Goal: Information Seeking & Learning: Understand process/instructions

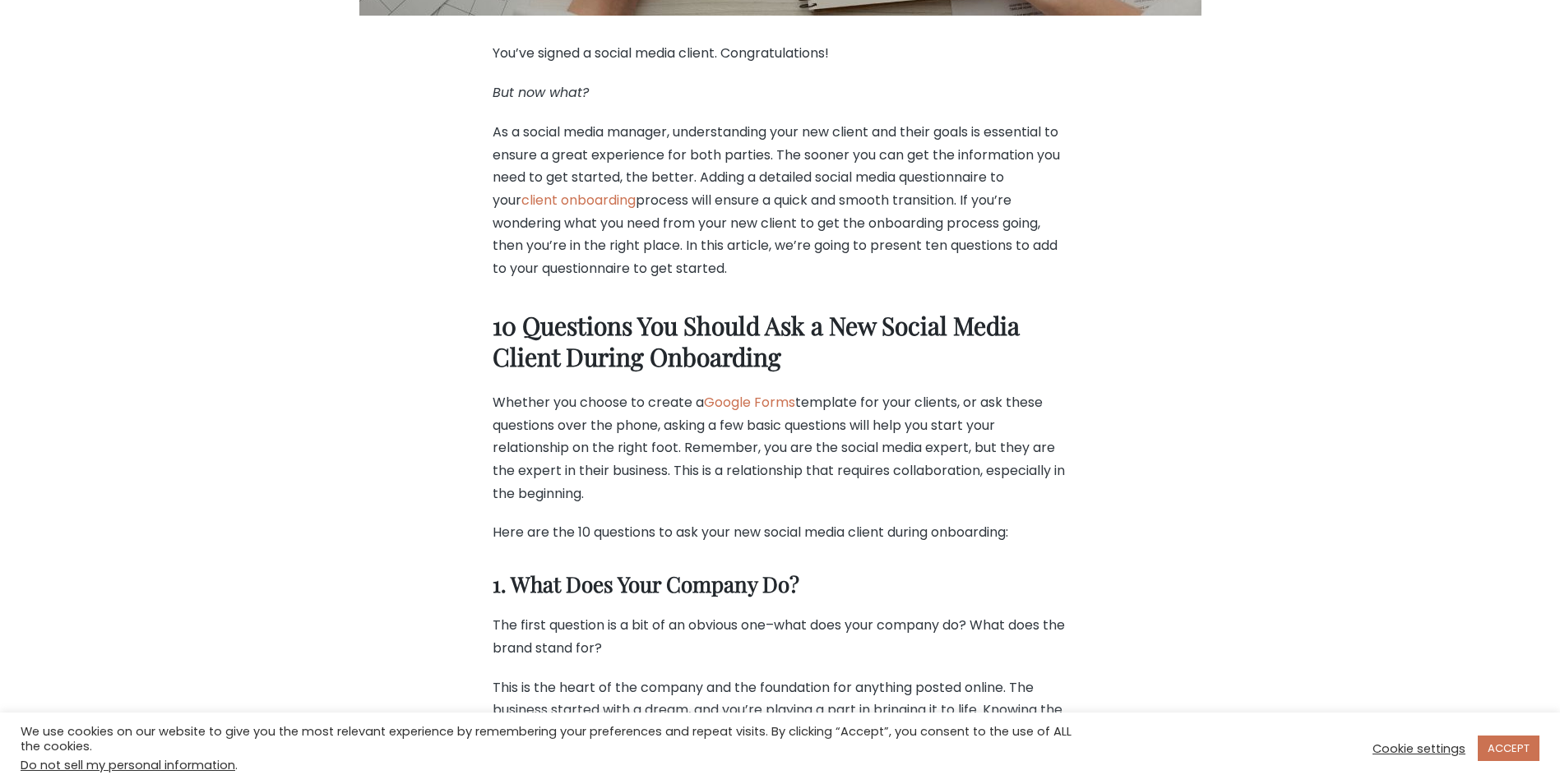
scroll to position [1069, 0]
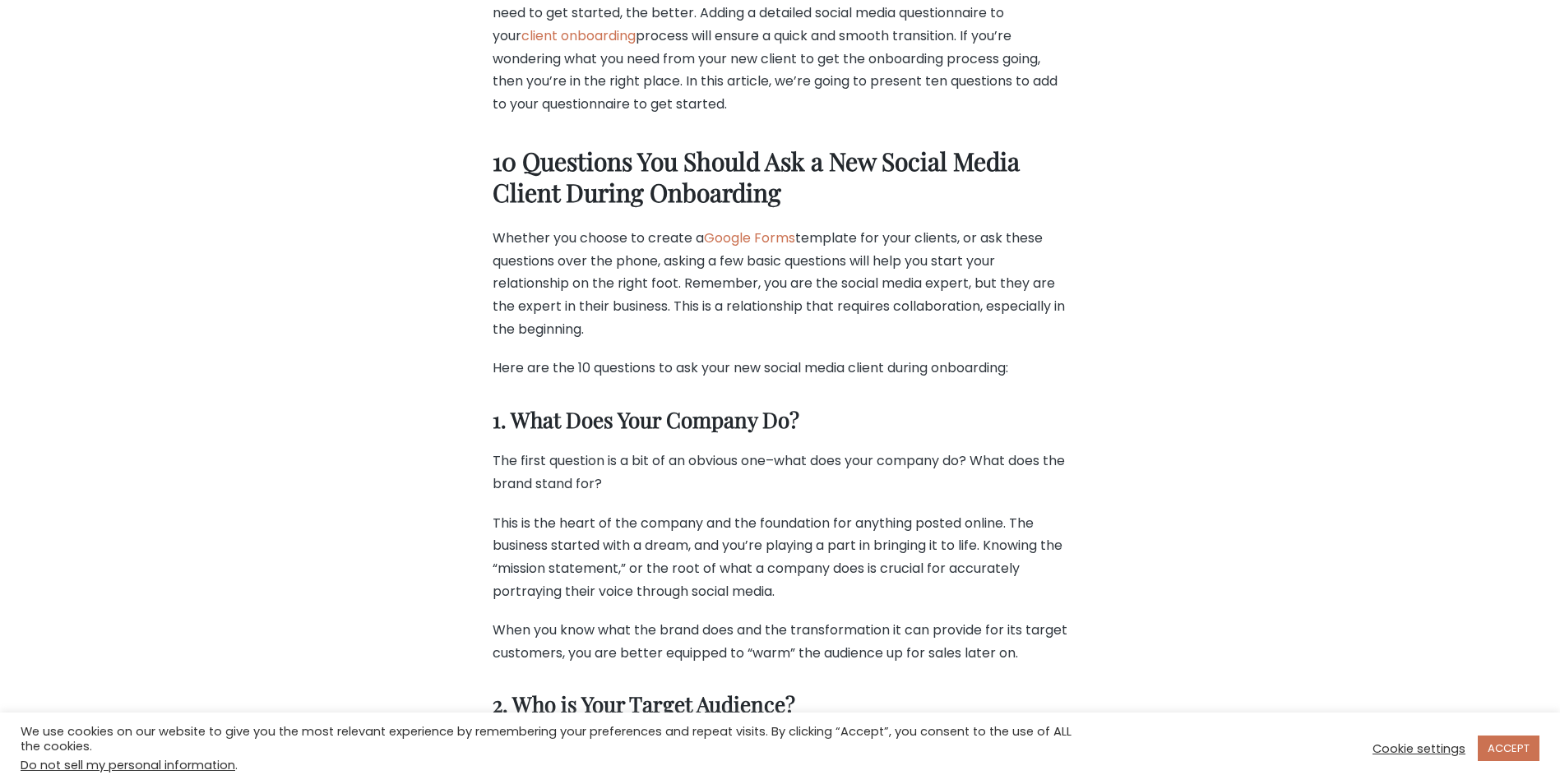
drag, startPoint x: 505, startPoint y: 422, endPoint x: 828, endPoint y: 421, distance: 323.0
click at [828, 421] on h3 "1. What Does Your Company Do?" at bounding box center [780, 421] width 576 height 28
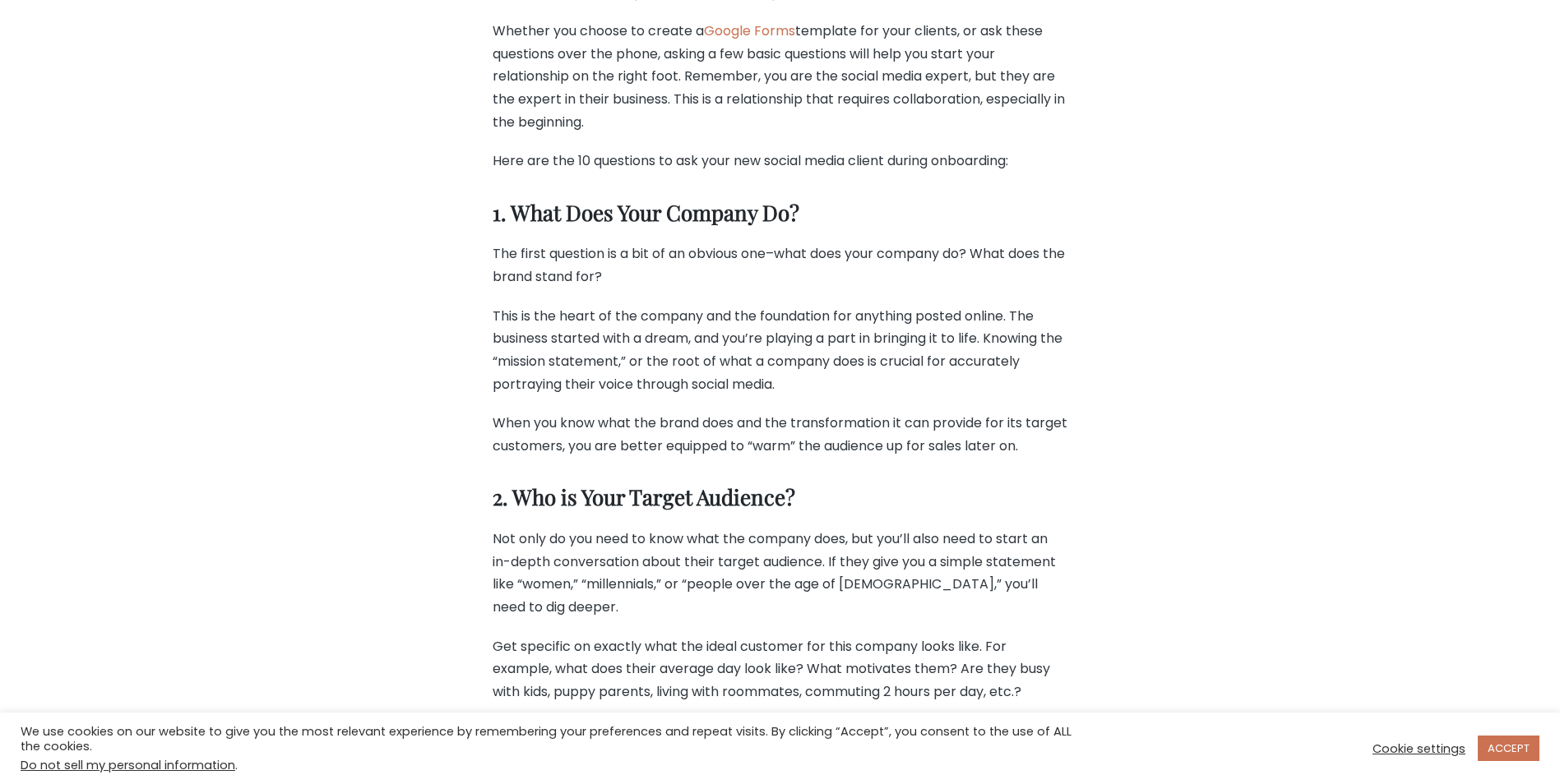
scroll to position [1562, 0]
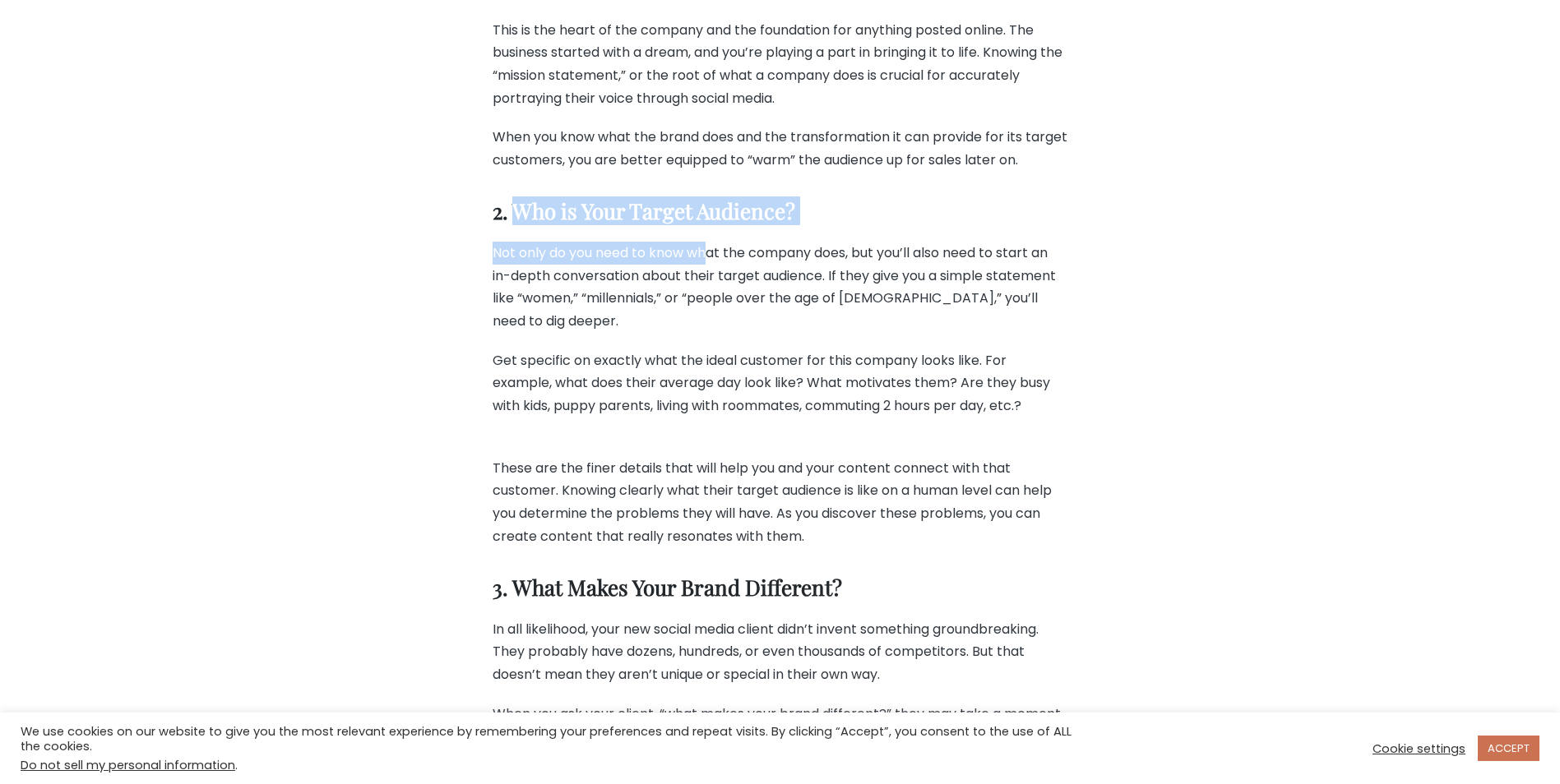
drag, startPoint x: 517, startPoint y: 235, endPoint x: 711, endPoint y: 254, distance: 194.9
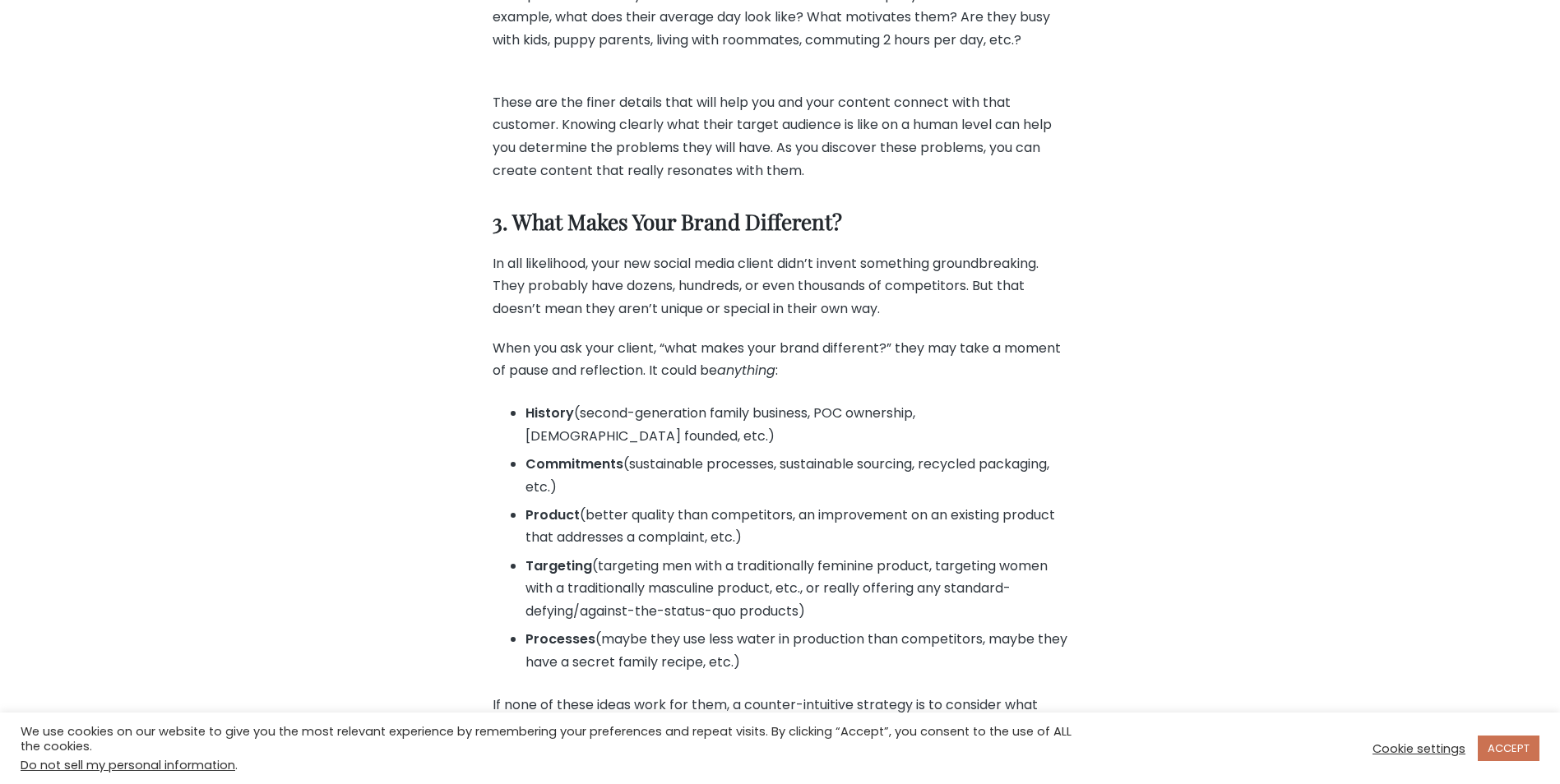
scroll to position [1890, 0]
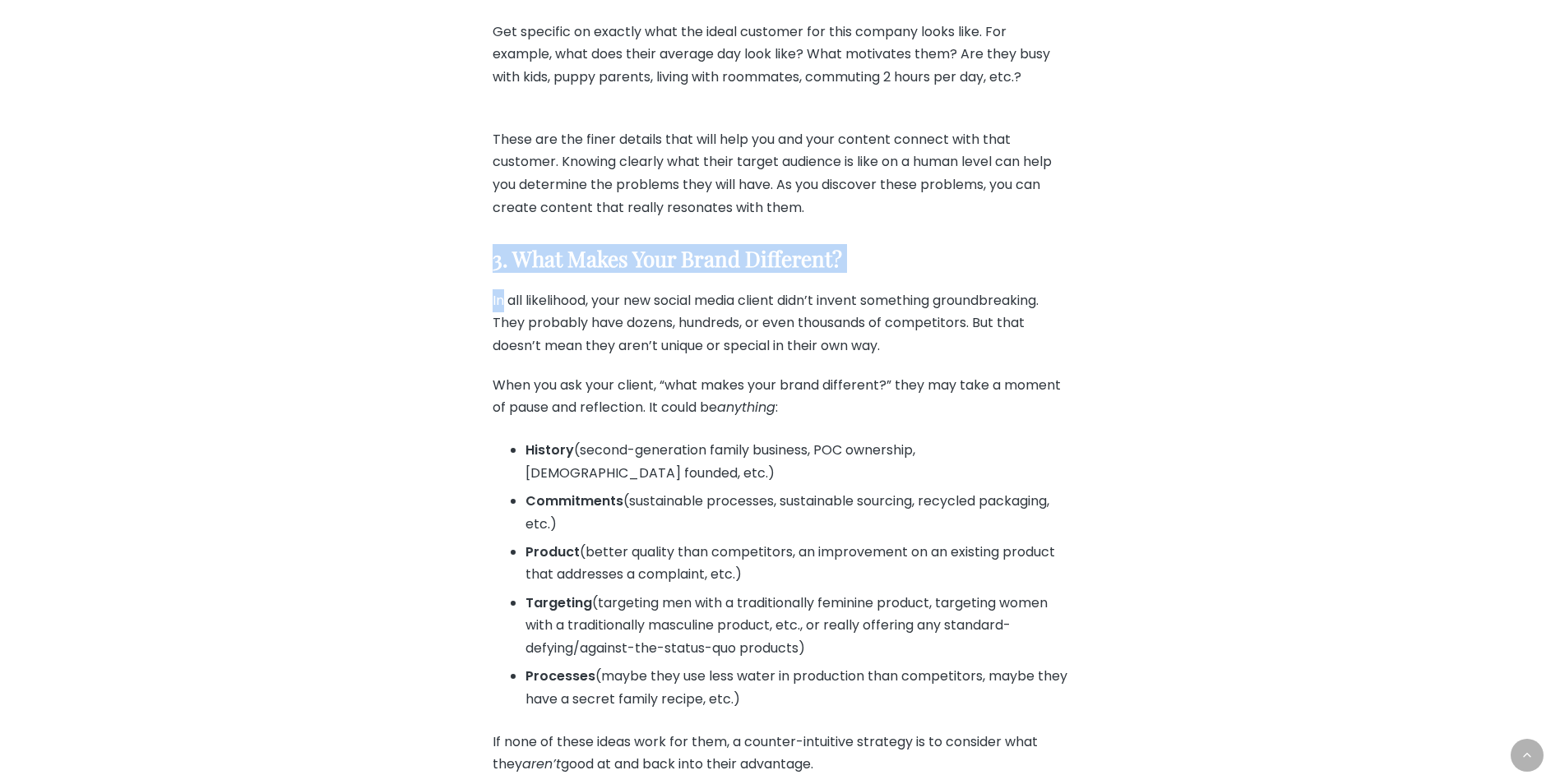
drag, startPoint x: 504, startPoint y: 275, endPoint x: 459, endPoint y: 259, distance: 47.8
drag, startPoint x: 459, startPoint y: 259, endPoint x: 436, endPoint y: 276, distance: 28.6
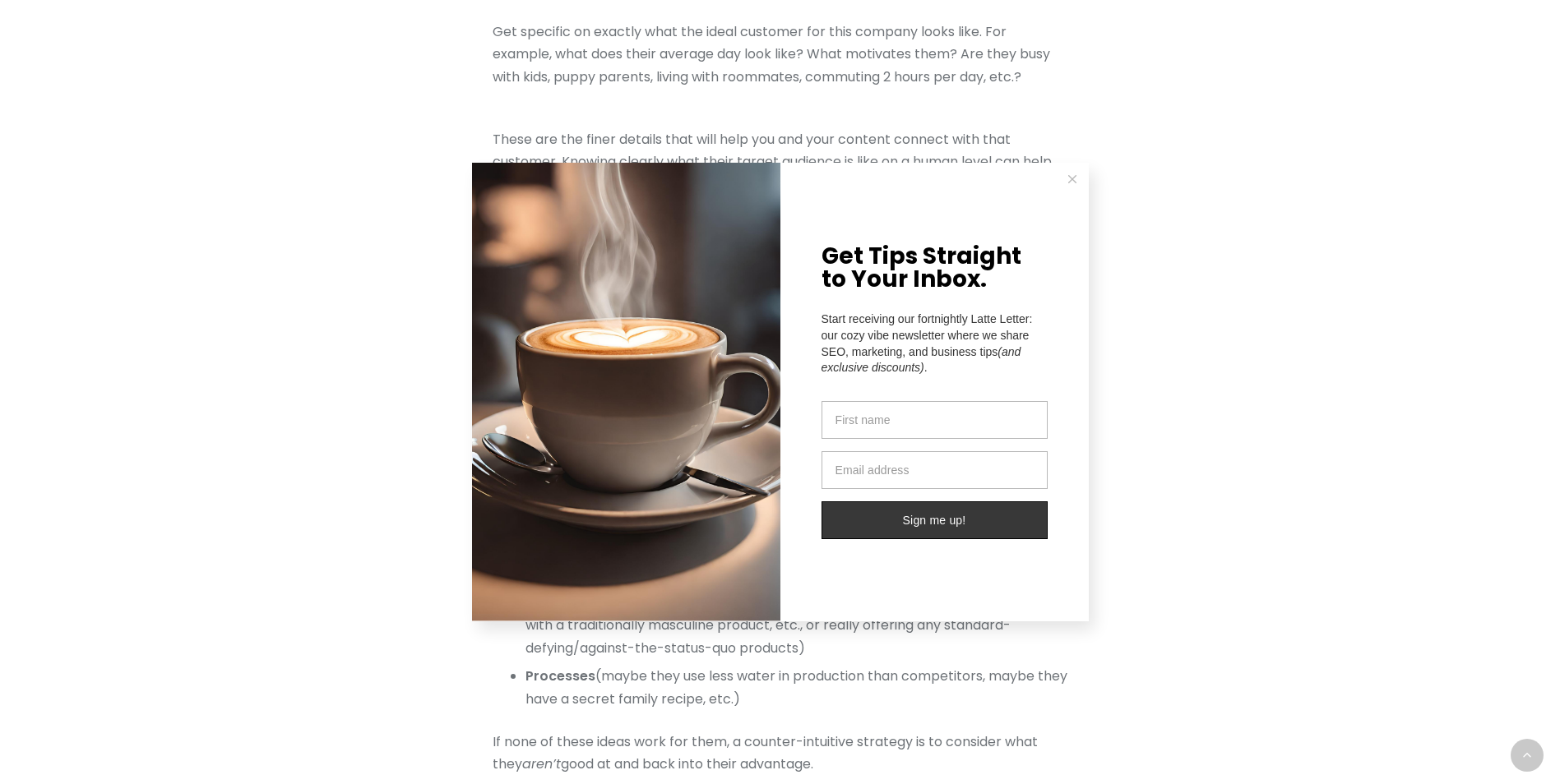
click at [1079, 181] on button at bounding box center [1071, 178] width 33 height 33
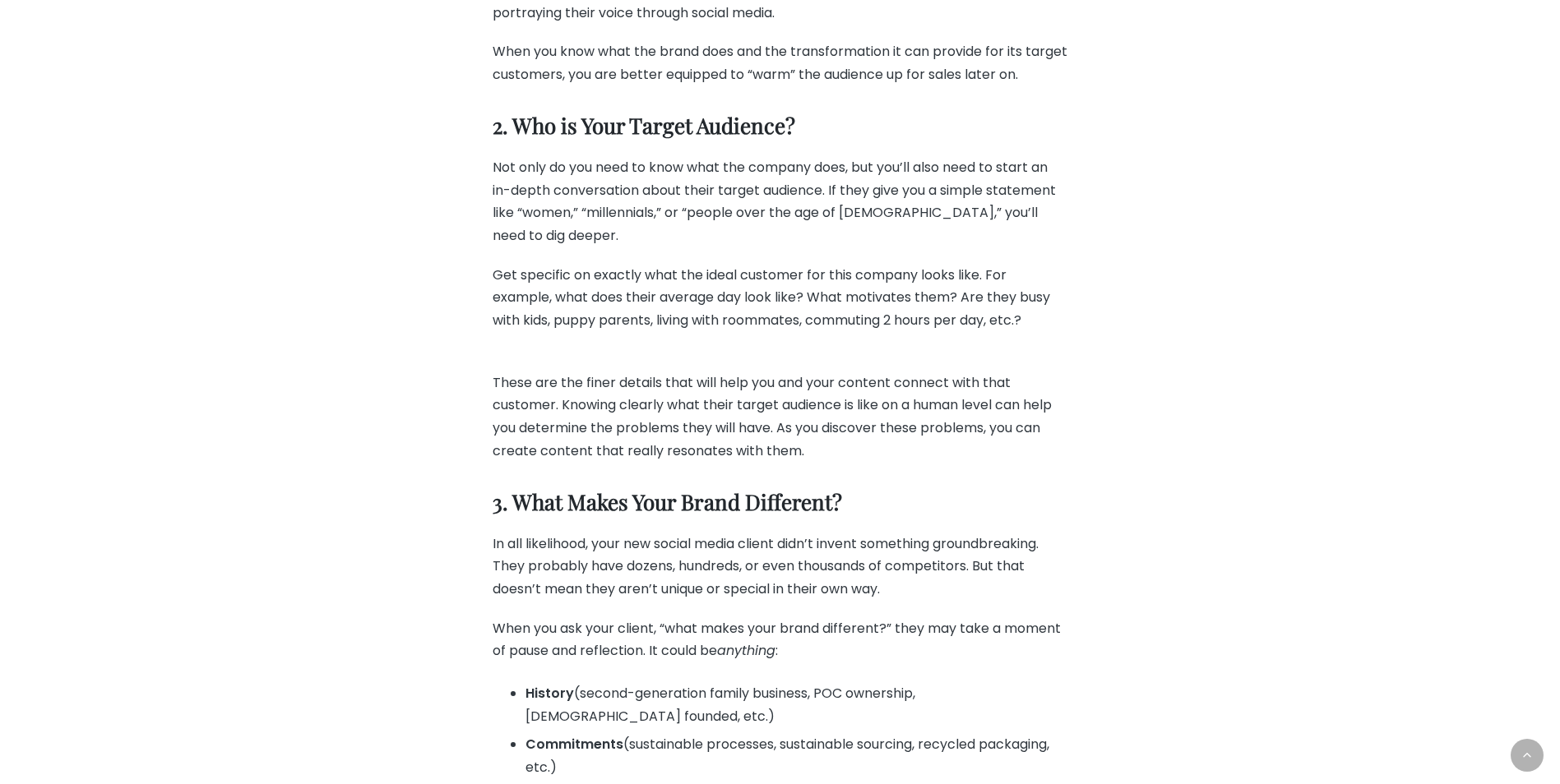
scroll to position [1562, 0]
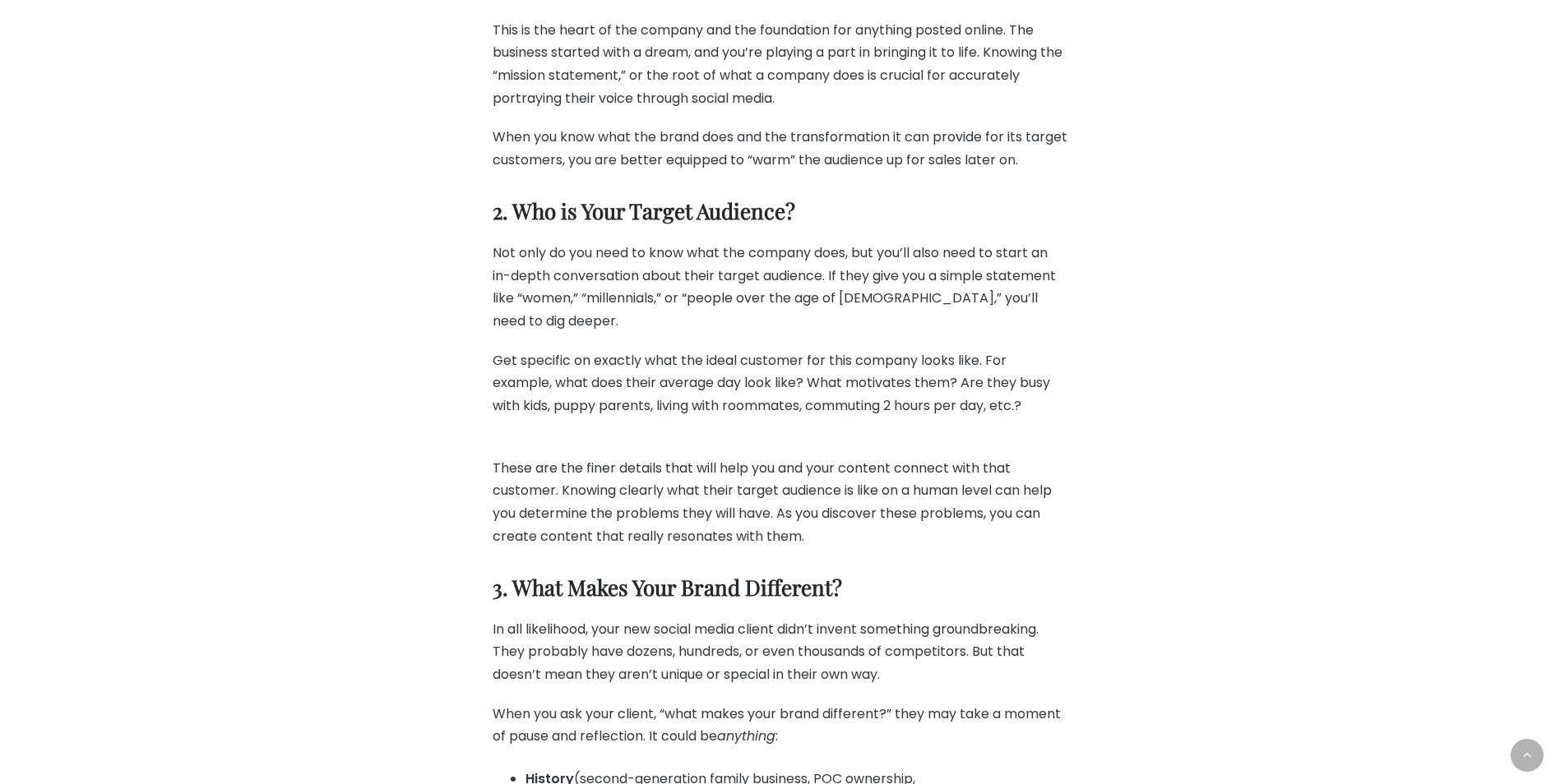
drag, startPoint x: 850, startPoint y: 584, endPoint x: 514, endPoint y: 585, distance: 336.0
click at [514, 585] on h3 "3. What Makes Your Brand Different?" at bounding box center [780, 588] width 576 height 28
copy h3 "What Makes Your Brand Different?"
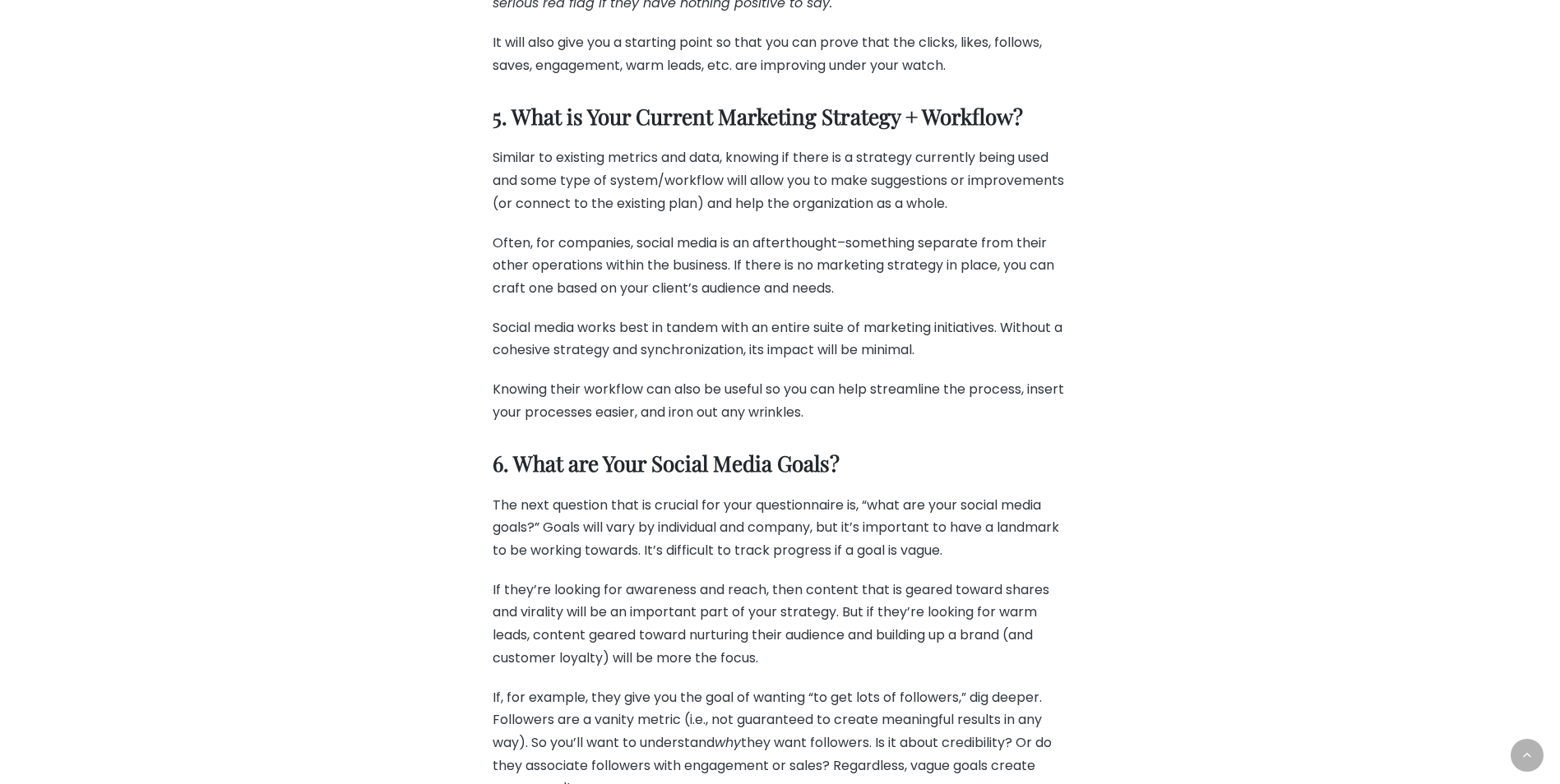
scroll to position [3041, 0]
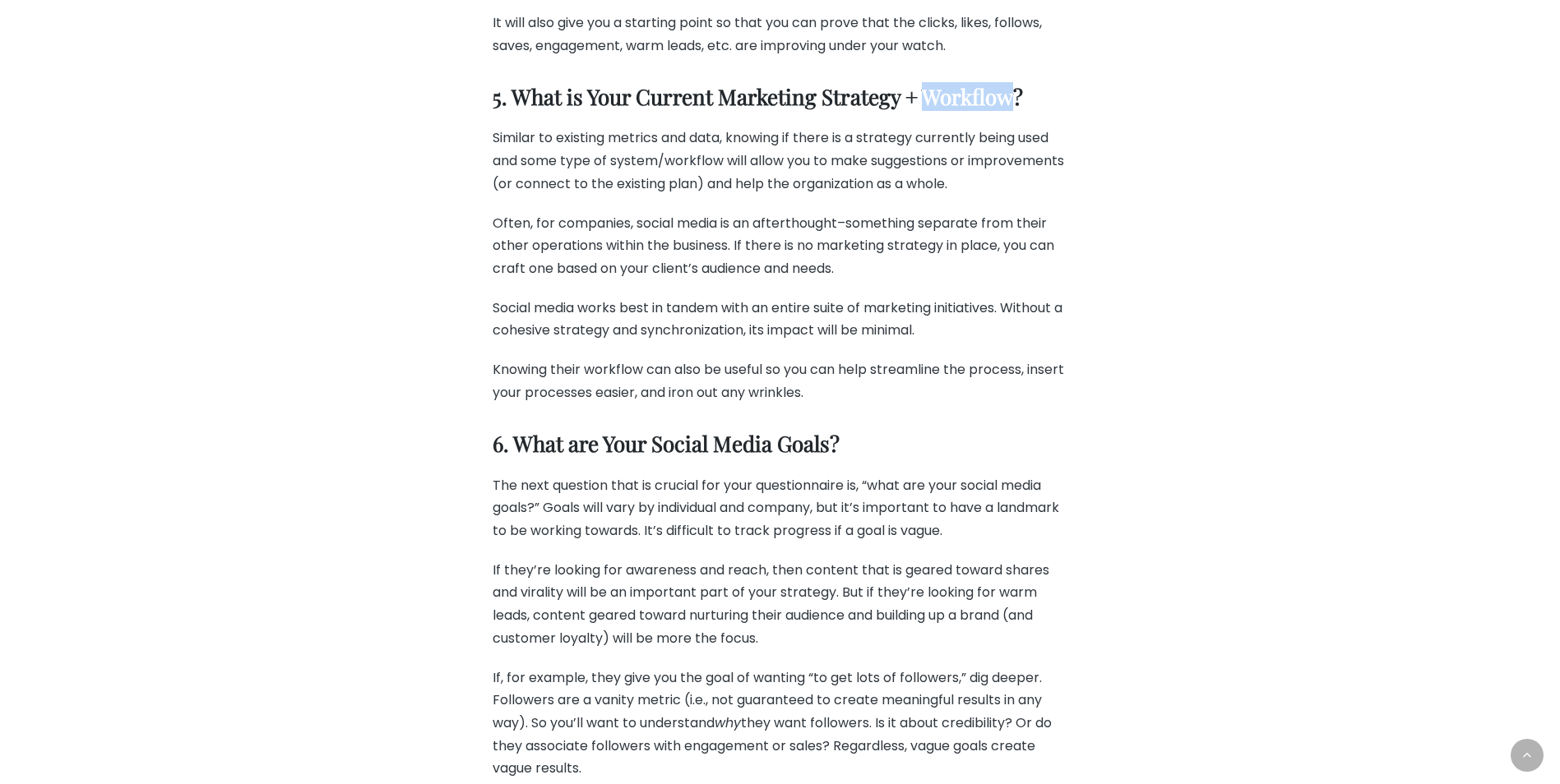
drag, startPoint x: 1014, startPoint y: 98, endPoint x: 928, endPoint y: 94, distance: 86.1
click at [928, 94] on h3 "5. What is Your Current Marketing Strategy + Workflow?" at bounding box center [780, 98] width 576 height 28
copy h3 "Workflow"
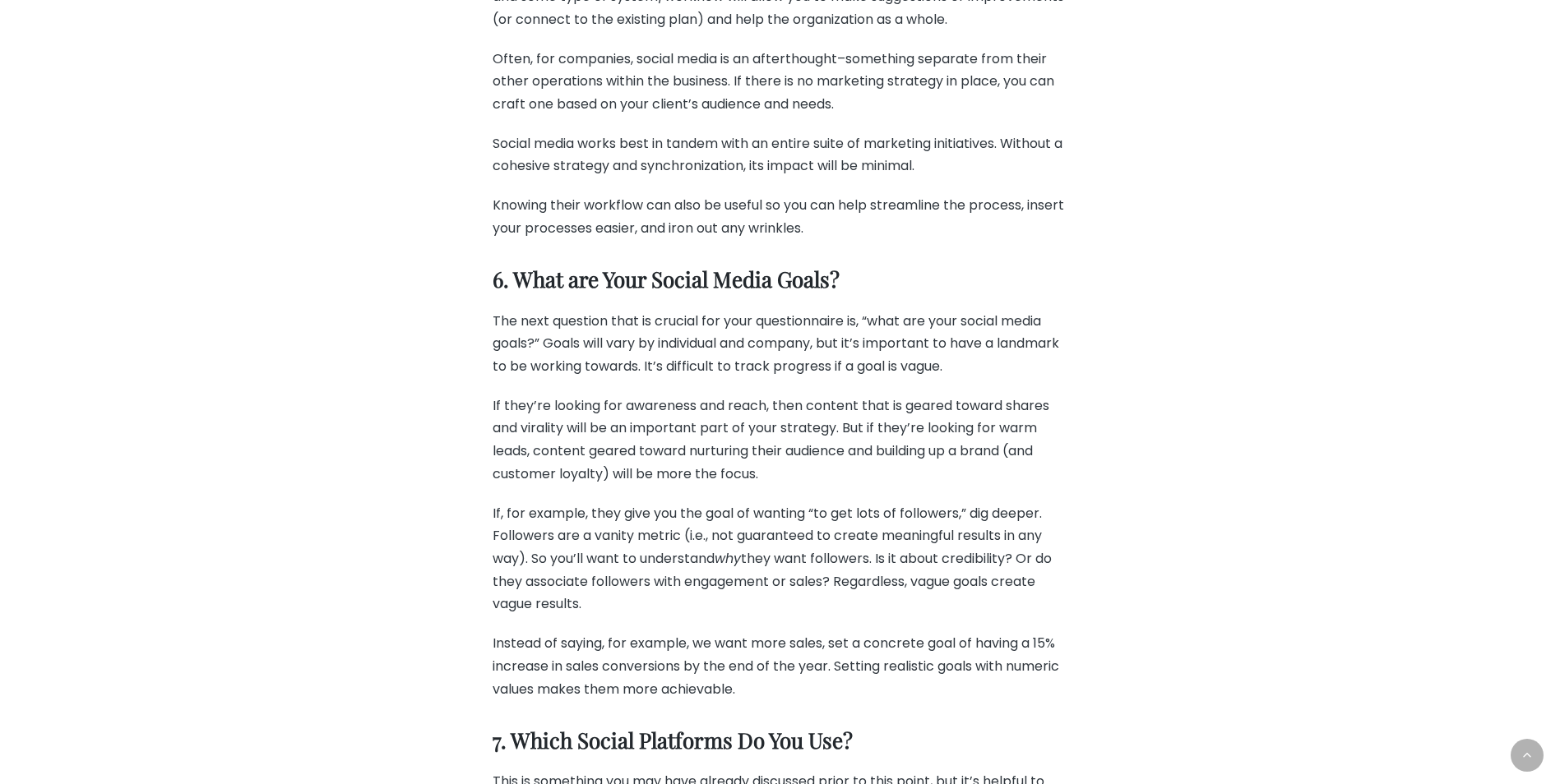
drag, startPoint x: 509, startPoint y: 286, endPoint x: 888, endPoint y: 277, distance: 379.1
click at [888, 277] on h3 "6. What are Your Social Media Goals?" at bounding box center [780, 280] width 576 height 28
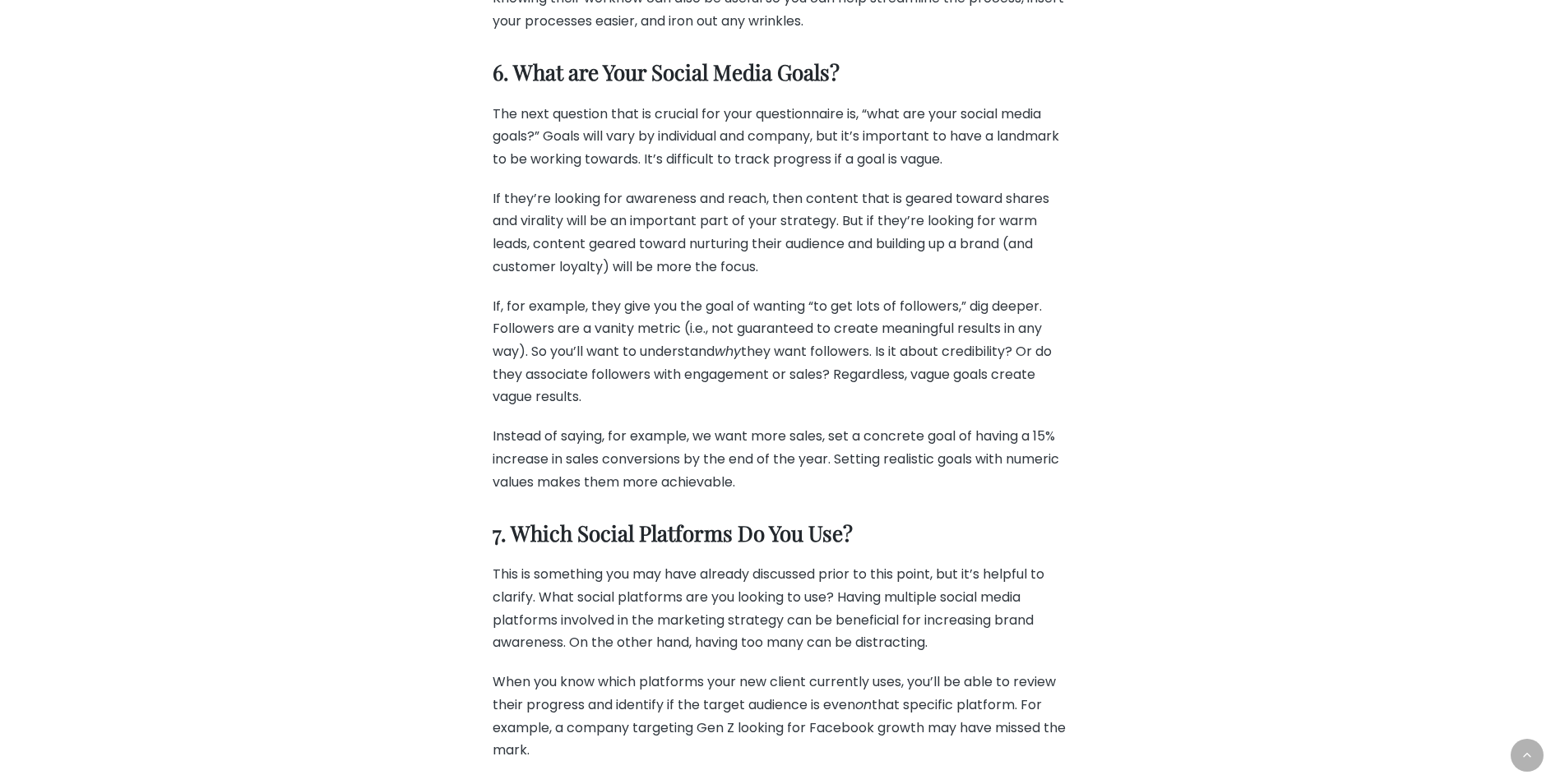
scroll to position [3452, 0]
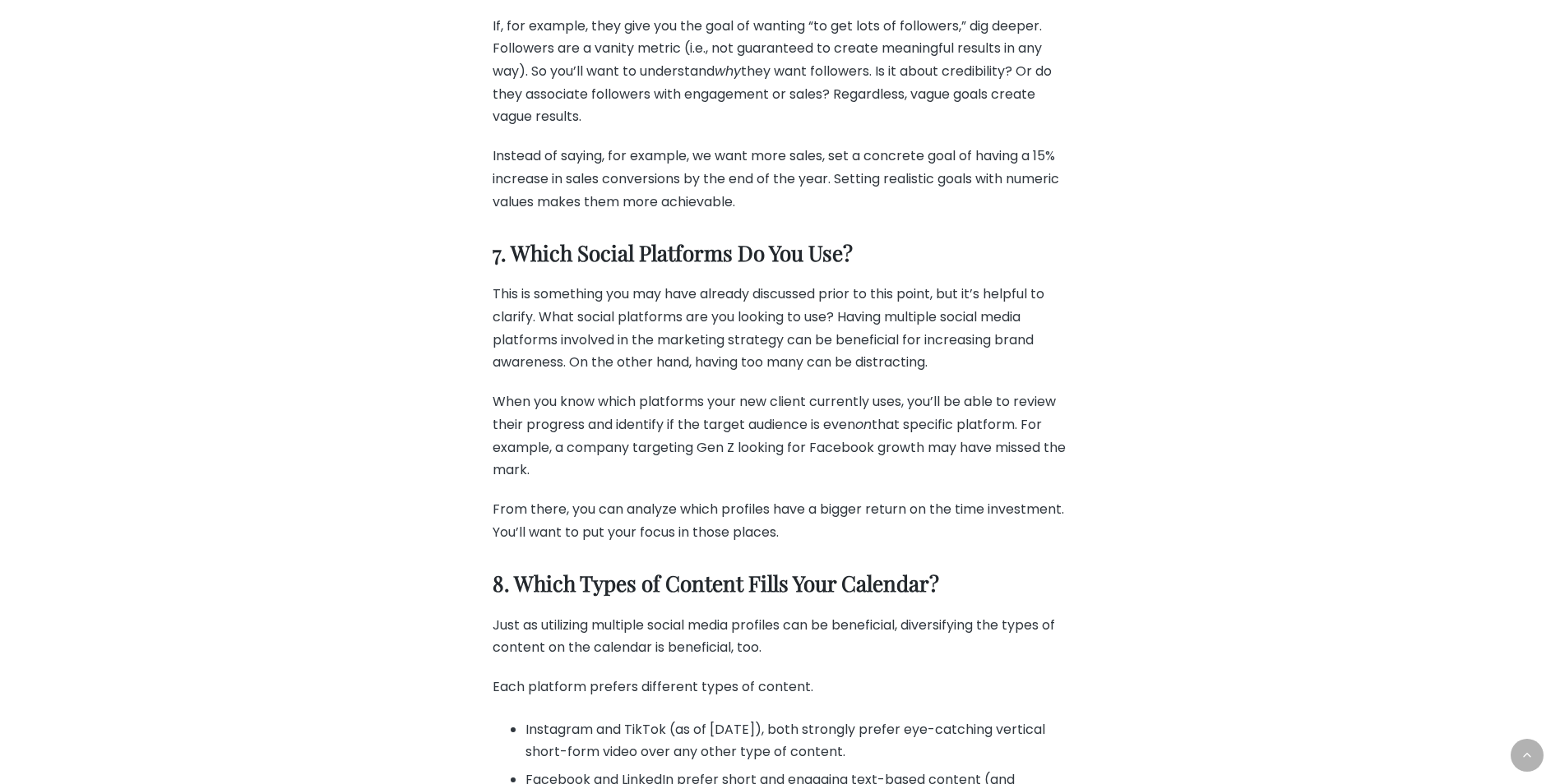
drag, startPoint x: 502, startPoint y: 494, endPoint x: 780, endPoint y: 483, distance: 278.2
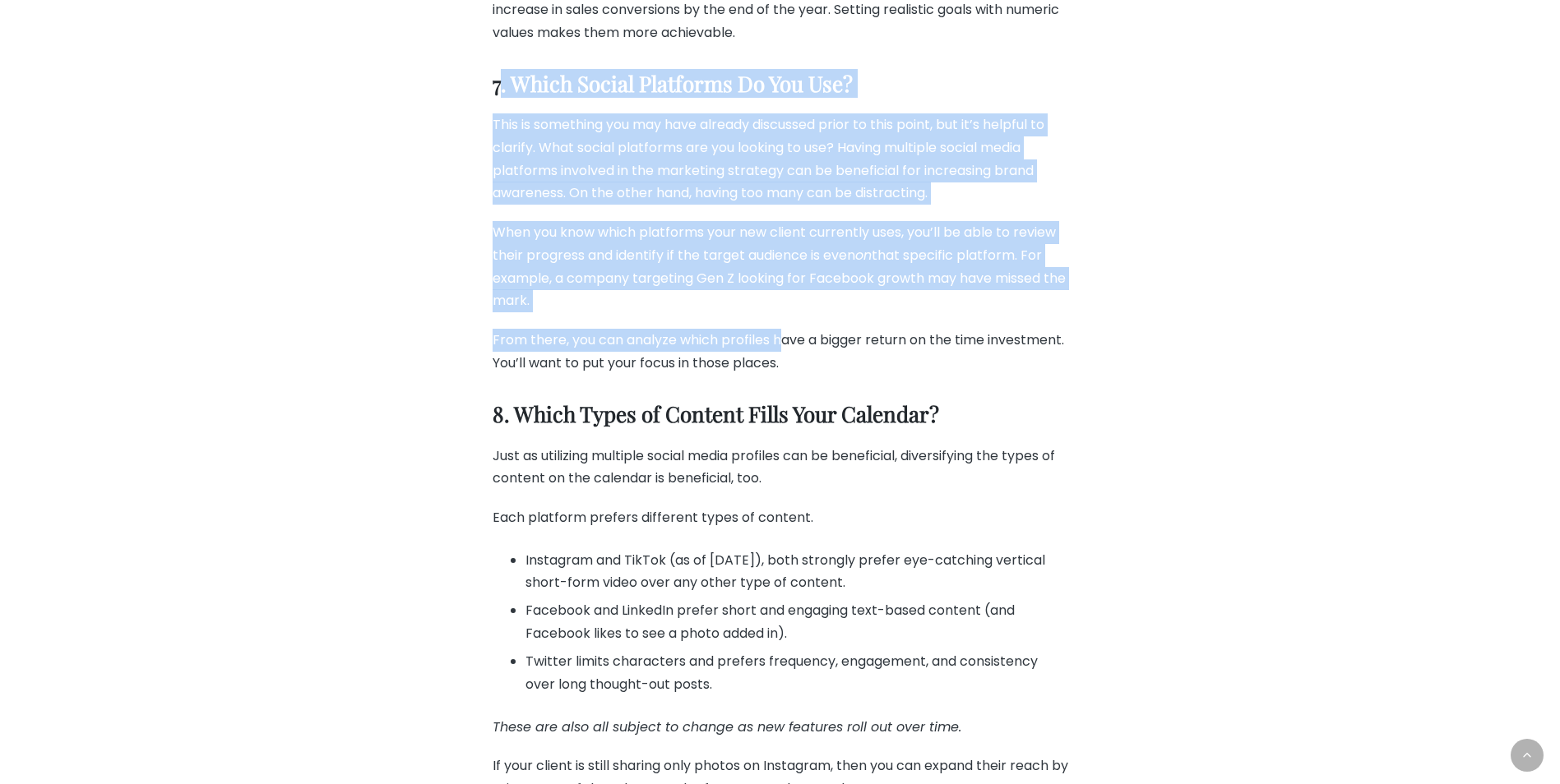
scroll to position [3863, 0]
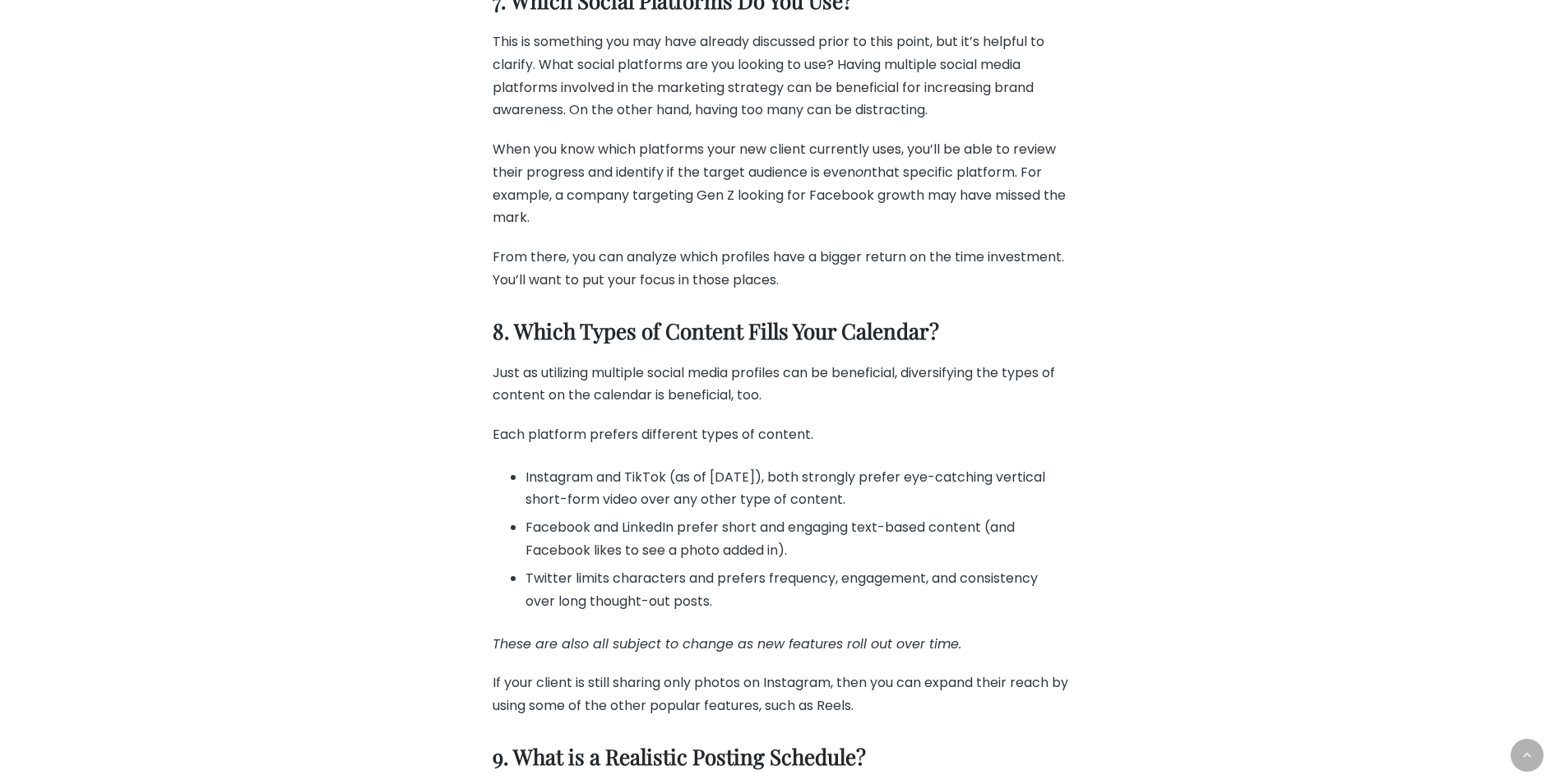
scroll to position [4274, 0]
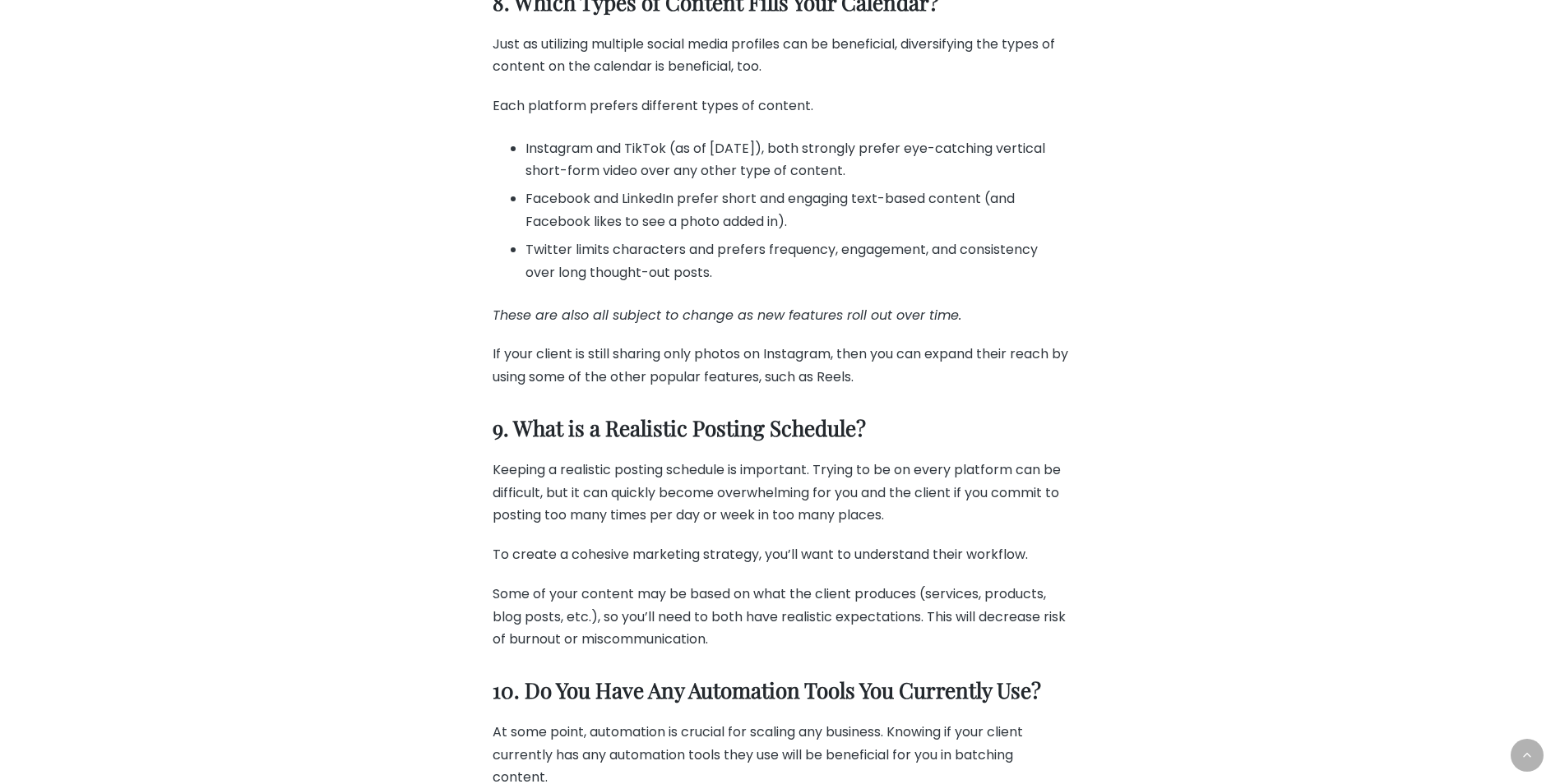
drag, startPoint x: 513, startPoint y: 432, endPoint x: 891, endPoint y: 431, distance: 378.0
click at [891, 431] on h3 "9. What is a Realistic Posting Schedule?" at bounding box center [780, 428] width 576 height 28
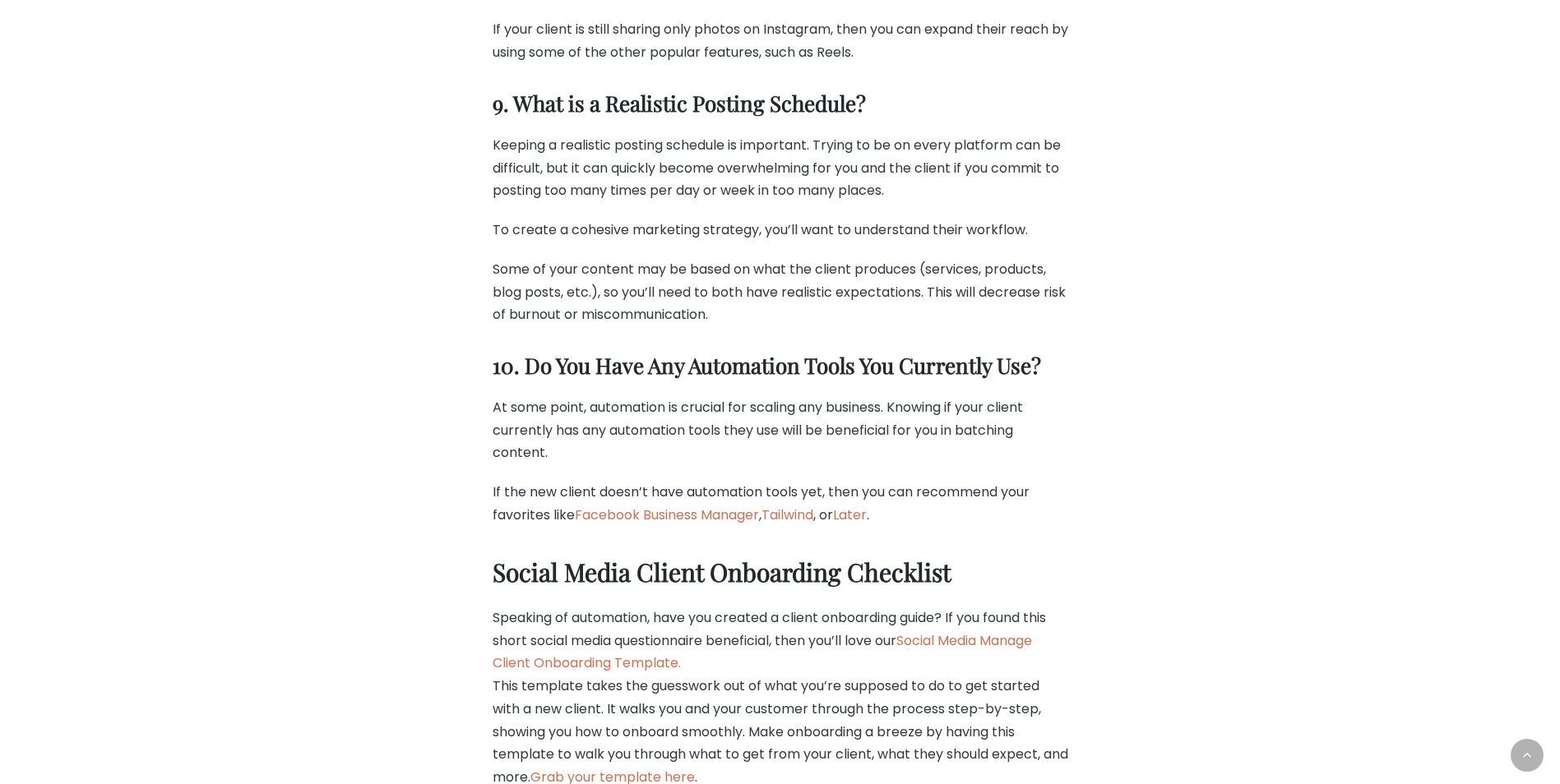
scroll to position [4603, 0]
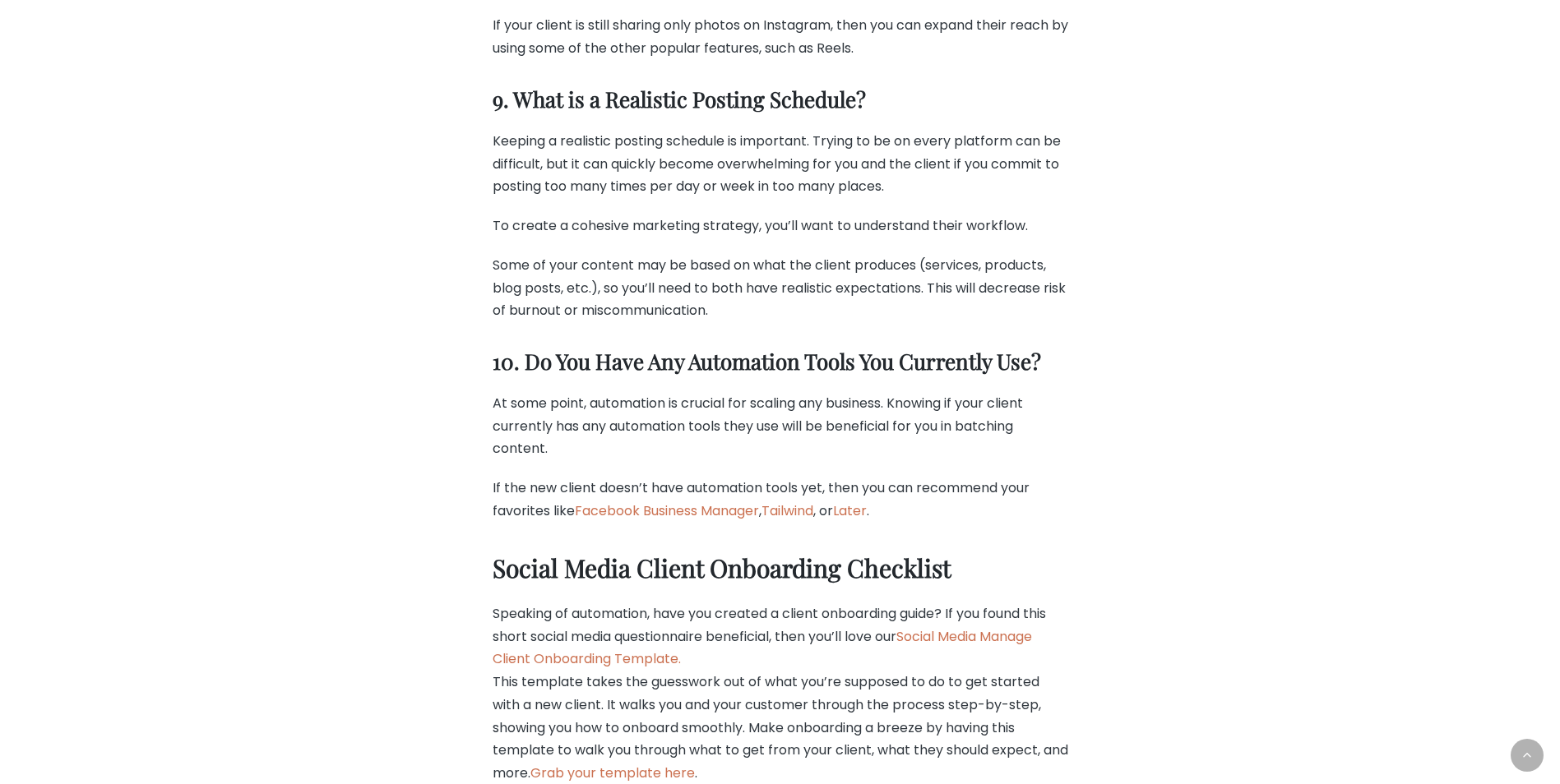
drag, startPoint x: 500, startPoint y: 353, endPoint x: 1112, endPoint y: 343, distance: 612.1
drag, startPoint x: 1112, startPoint y: 343, endPoint x: 983, endPoint y: 383, distance: 135.1
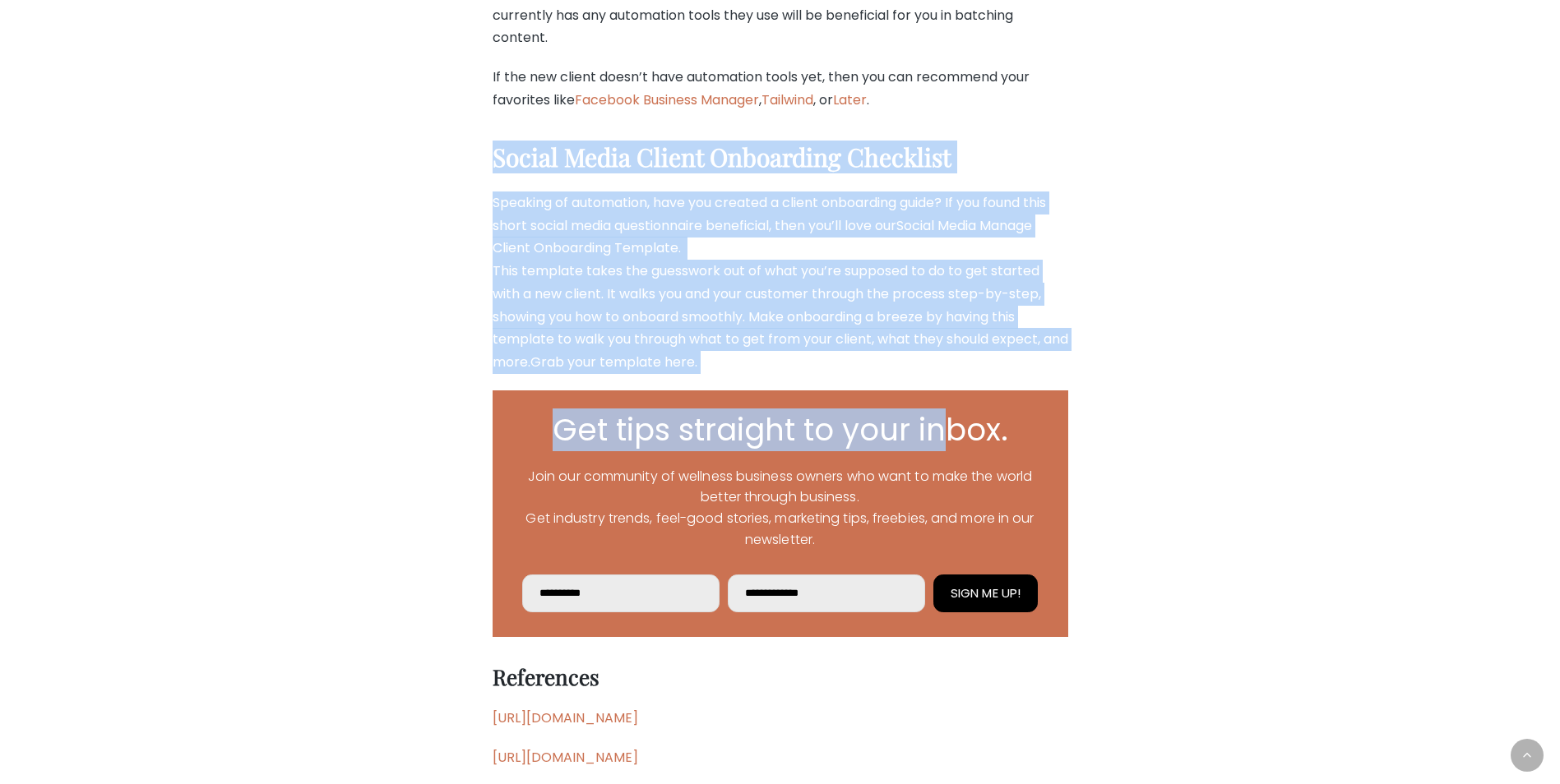
drag, startPoint x: 457, startPoint y: 409, endPoint x: 961, endPoint y: 387, distance: 504.5
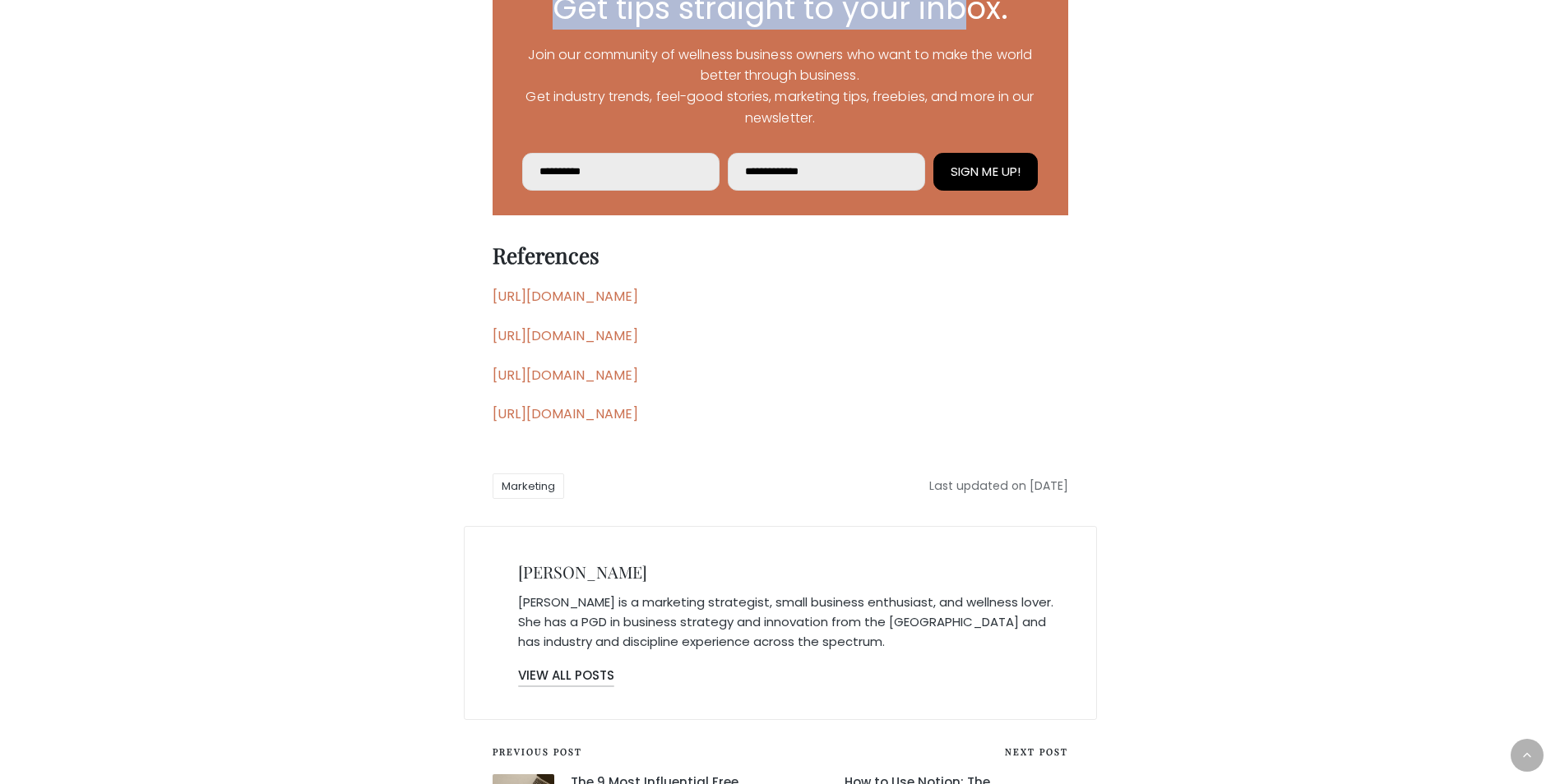
scroll to position [5107, 0]
